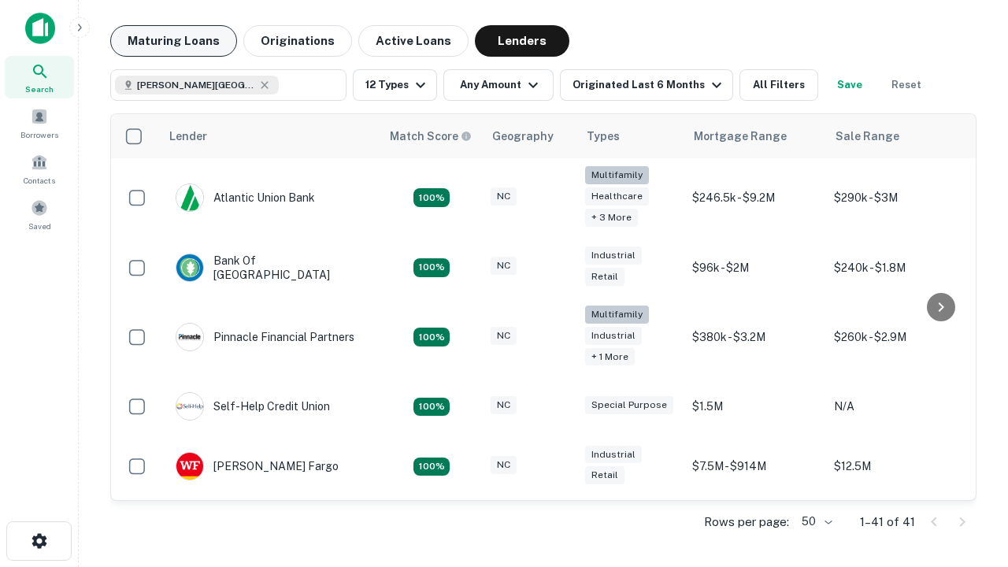
click at [173, 41] on button "Maturing Loans" at bounding box center [173, 40] width 127 height 31
